Goal: Information Seeking & Learning: Learn about a topic

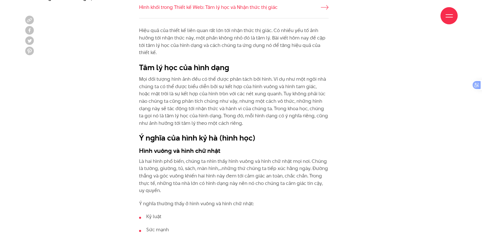
scroll to position [516, 0]
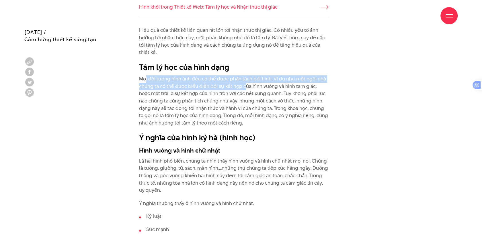
drag, startPoint x: 150, startPoint y: 79, endPoint x: 245, endPoint y: 84, distance: 95.4
click at [245, 84] on p "Mọi đối tượng hình ảnh đều có thể được phân tách bởi hình. Ví dụ như một ngôi n…" at bounding box center [234, 100] width 190 height 51
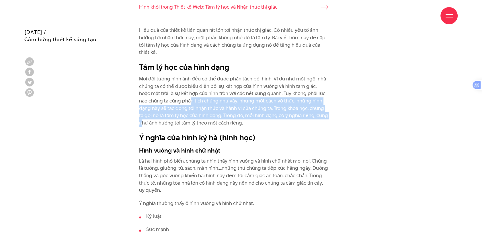
drag, startPoint x: 179, startPoint y: 102, endPoint x: 317, endPoint y: 113, distance: 138.3
click at [317, 113] on p "Mọi đối tượng hình ảnh đều có thể được phân tách bởi hình. Ví dụ như một ngôi n…" at bounding box center [234, 100] width 190 height 51
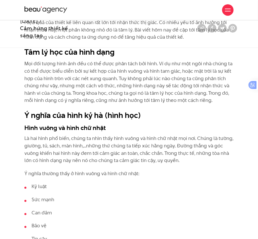
scroll to position [373, 0]
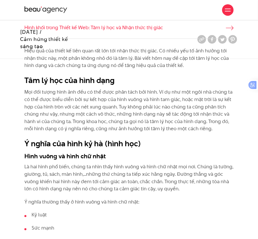
drag, startPoint x: 73, startPoint y: 120, endPoint x: 224, endPoint y: 126, distance: 151.2
click at [224, 126] on p "Mọi đối tượng hình ảnh đều có thể được phân tách bởi hình. Ví dụ như một ngôi n…" at bounding box center [128, 111] width 209 height 44
copy p "Trong khoa học, chúng ta gọi nó là tâm lý học của hình dạng. Trong đó, mỗi hình…"
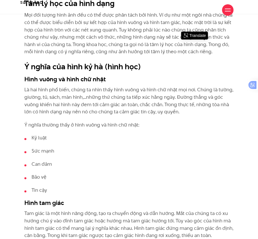
scroll to position [516, 0]
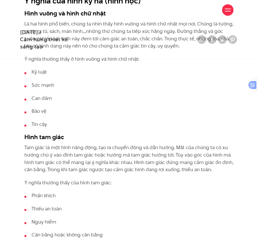
click at [49, 86] on li "Sức mạnh" at bounding box center [128, 85] width 209 height 7
click at [49, 99] on li "Can đảm" at bounding box center [128, 98] width 209 height 7
click at [47, 112] on li "Bảo vệ" at bounding box center [128, 111] width 209 height 7
click at [45, 123] on li "Tin cậy" at bounding box center [128, 124] width 209 height 7
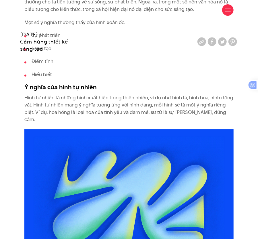
scroll to position [1061, 0]
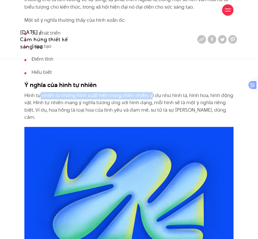
drag, startPoint x: 40, startPoint y: 87, endPoint x: 150, endPoint y: 91, distance: 110.5
click at [150, 92] on p "Hình tự nhiên là những hình xuất hiện trong thiên nhiên, ví dụ như hình lá, hìn…" at bounding box center [128, 106] width 209 height 29
click at [52, 92] on p "Hình tự nhiên là những hình xuất hiện trong thiên nhiên, ví dụ như hình lá, hìn…" at bounding box center [128, 106] width 209 height 29
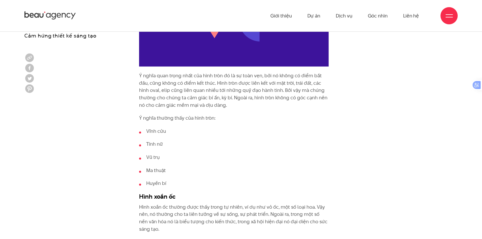
scroll to position [975, 0]
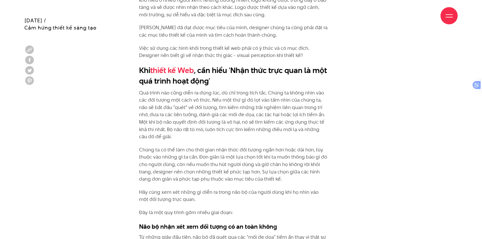
scroll to position [889, 0]
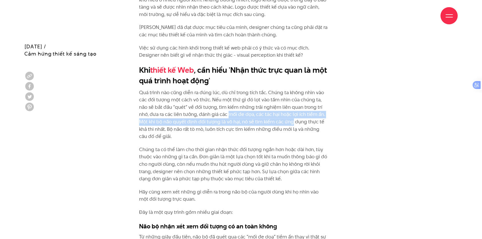
drag, startPoint x: 218, startPoint y: 116, endPoint x: 282, endPoint y: 120, distance: 64.1
click at [282, 120] on p "Quá trình nào cũng diễn ra đúng lúc, dù chỉ trong tích tắc. Chúng ta không nhìn…" at bounding box center [234, 114] width 190 height 51
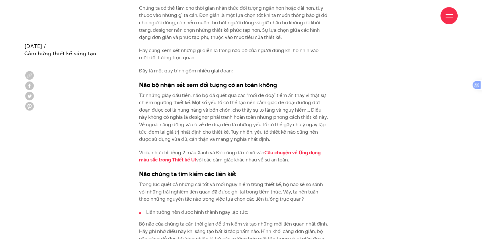
scroll to position [1032, 0]
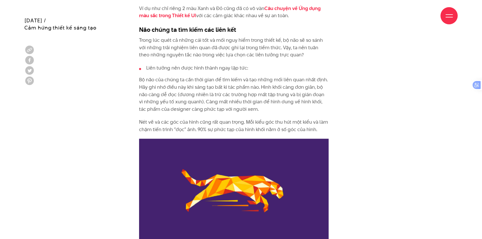
scroll to position [1175, 0]
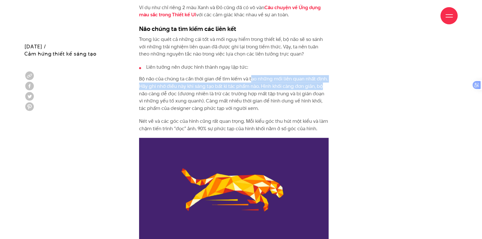
drag, startPoint x: 251, startPoint y: 79, endPoint x: 356, endPoint y: 83, distance: 104.7
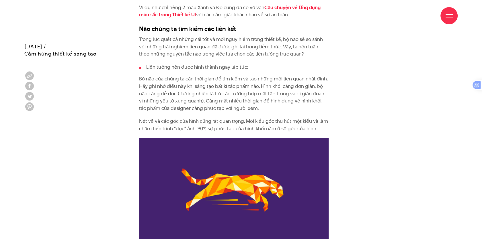
drag, startPoint x: 239, startPoint y: 102, endPoint x: 287, endPoint y: 104, distance: 47.9
click at [287, 104] on p "Bộ não của chúng ta cần thời gian để tìm kiếm và tạo những mối liên quan nhất đ…" at bounding box center [234, 93] width 190 height 37
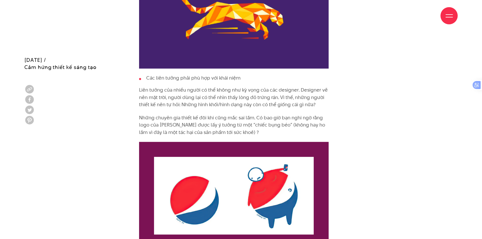
scroll to position [1376, 0]
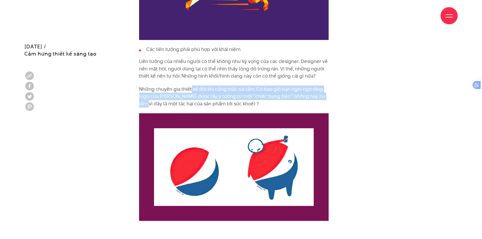
drag, startPoint x: 191, startPoint y: 92, endPoint x: 325, endPoint y: 96, distance: 133.9
click at [325, 96] on p "Những chuyên gia thiết kế đôi khi cũng mắc sai lầm. Có bao giờ bạn nghi ngờ rằn…" at bounding box center [234, 97] width 190 height 22
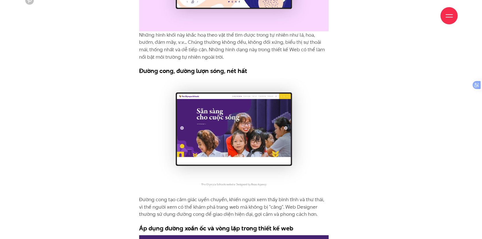
scroll to position [3584, 0]
